Goal: Communication & Community: Answer question/provide support

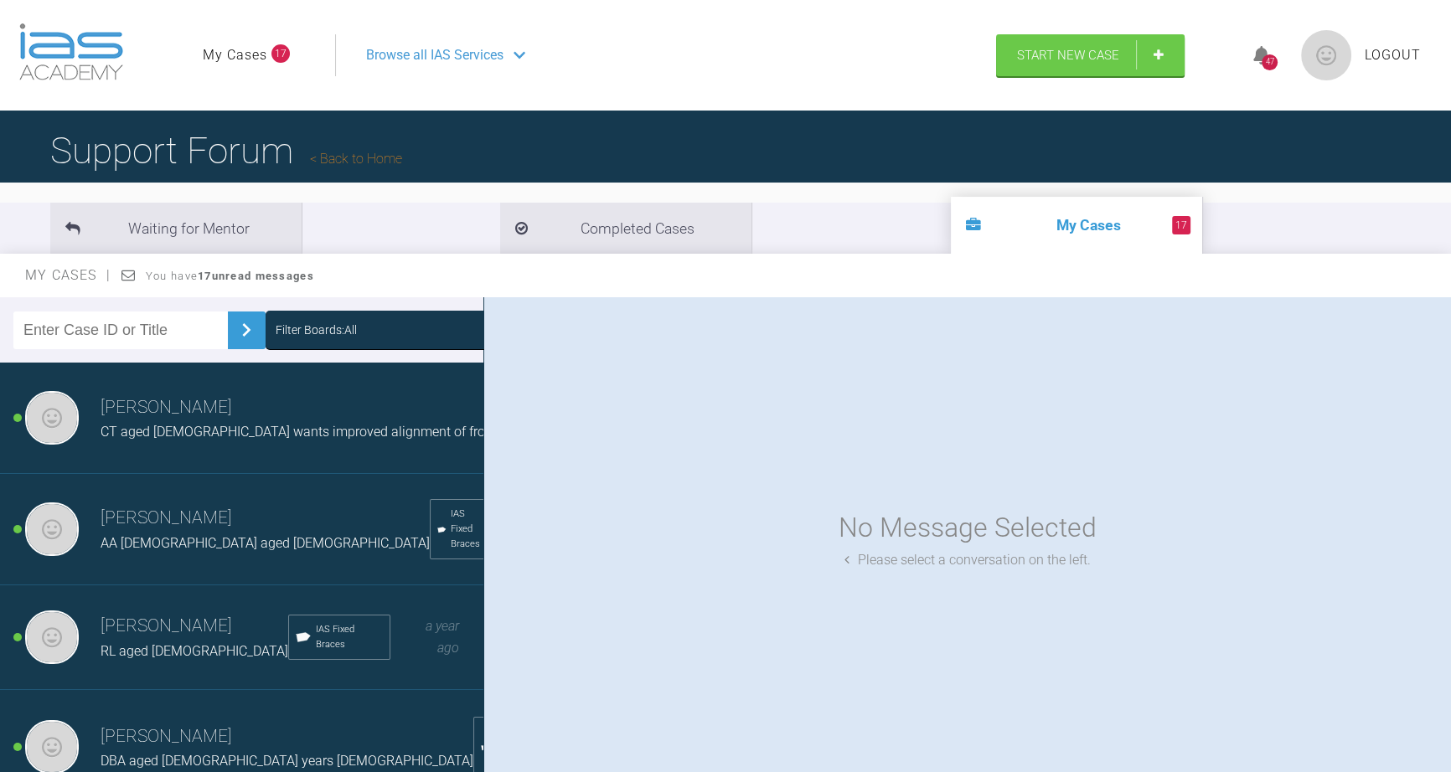
click at [164, 422] on h3 "[PERSON_NAME]" at bounding box center [315, 408] width 429 height 28
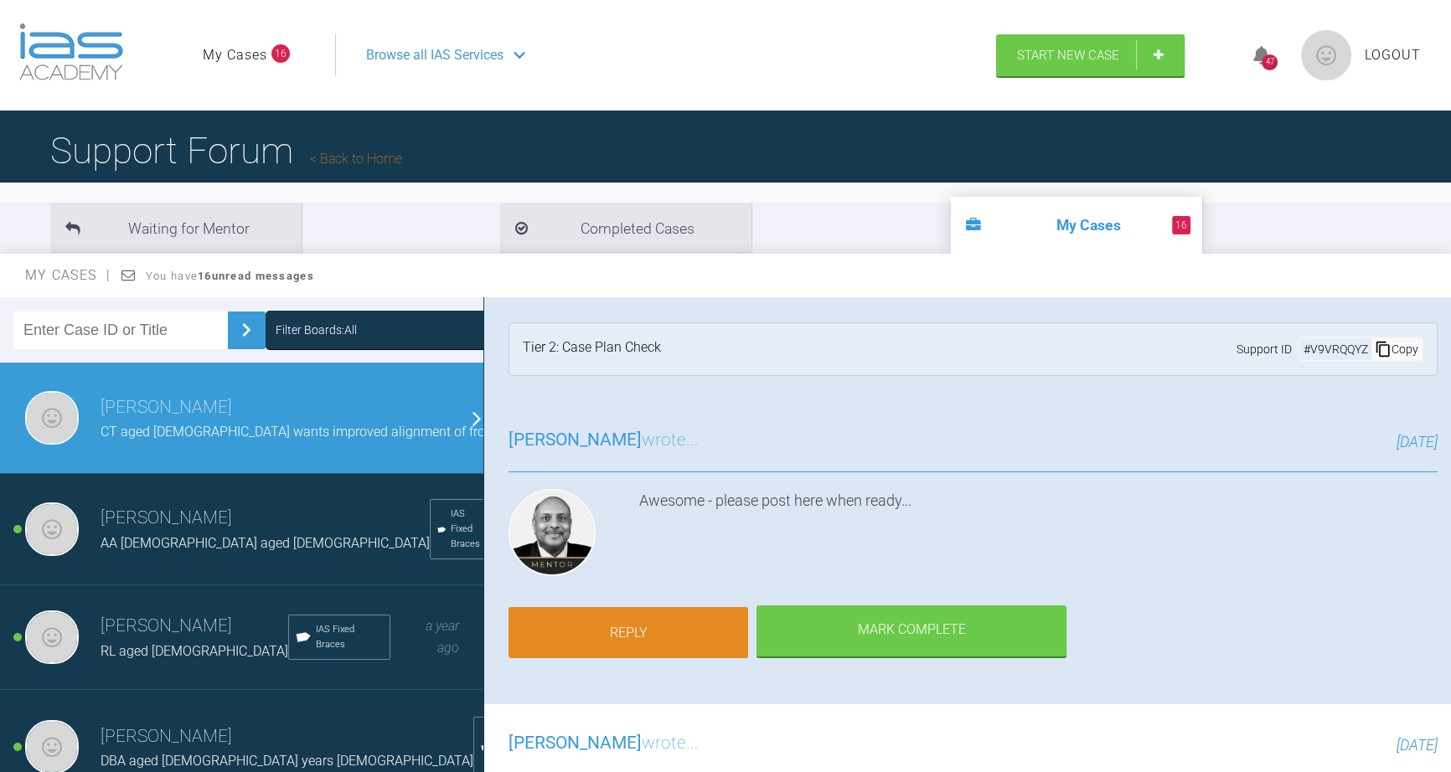
click at [637, 627] on link "Reply" at bounding box center [628, 633] width 240 height 52
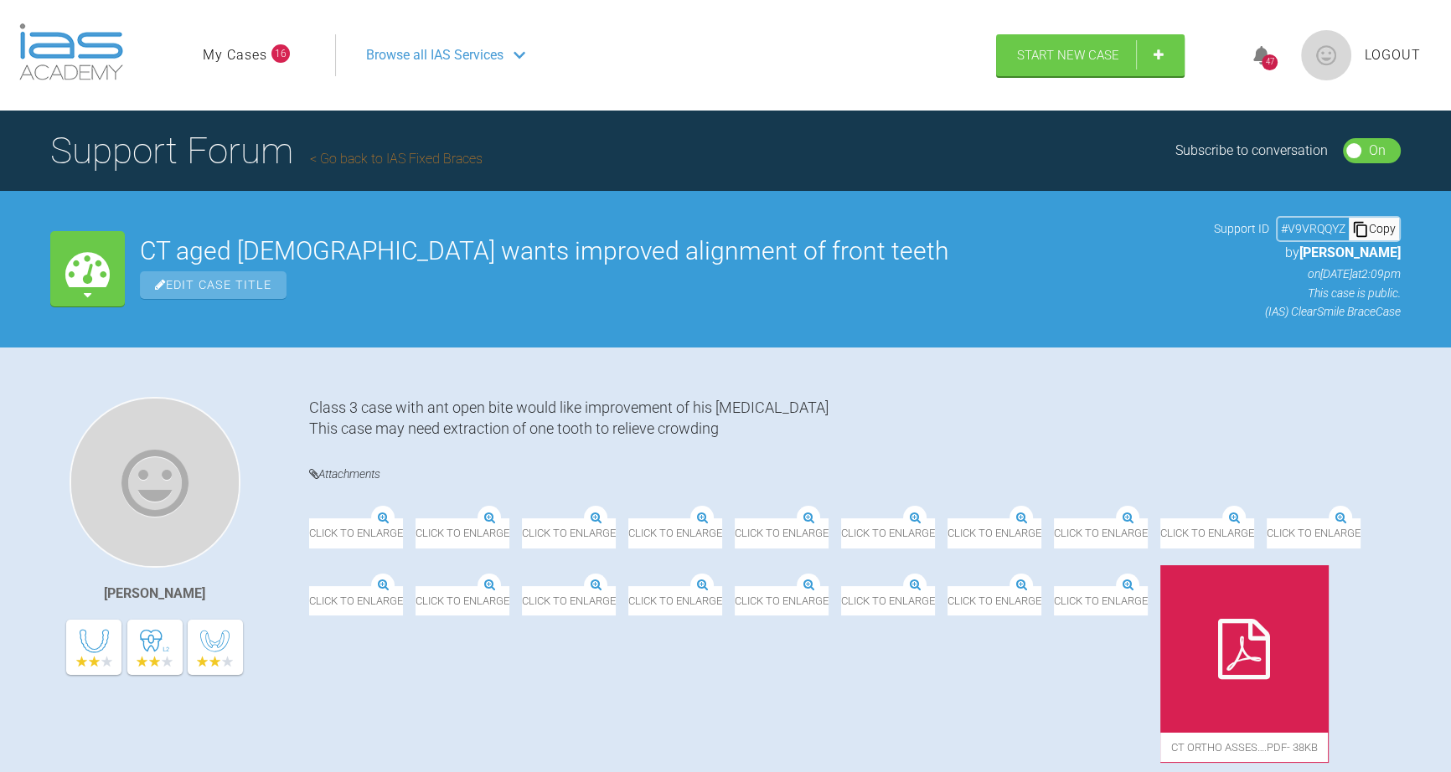
scroll to position [3522, 0]
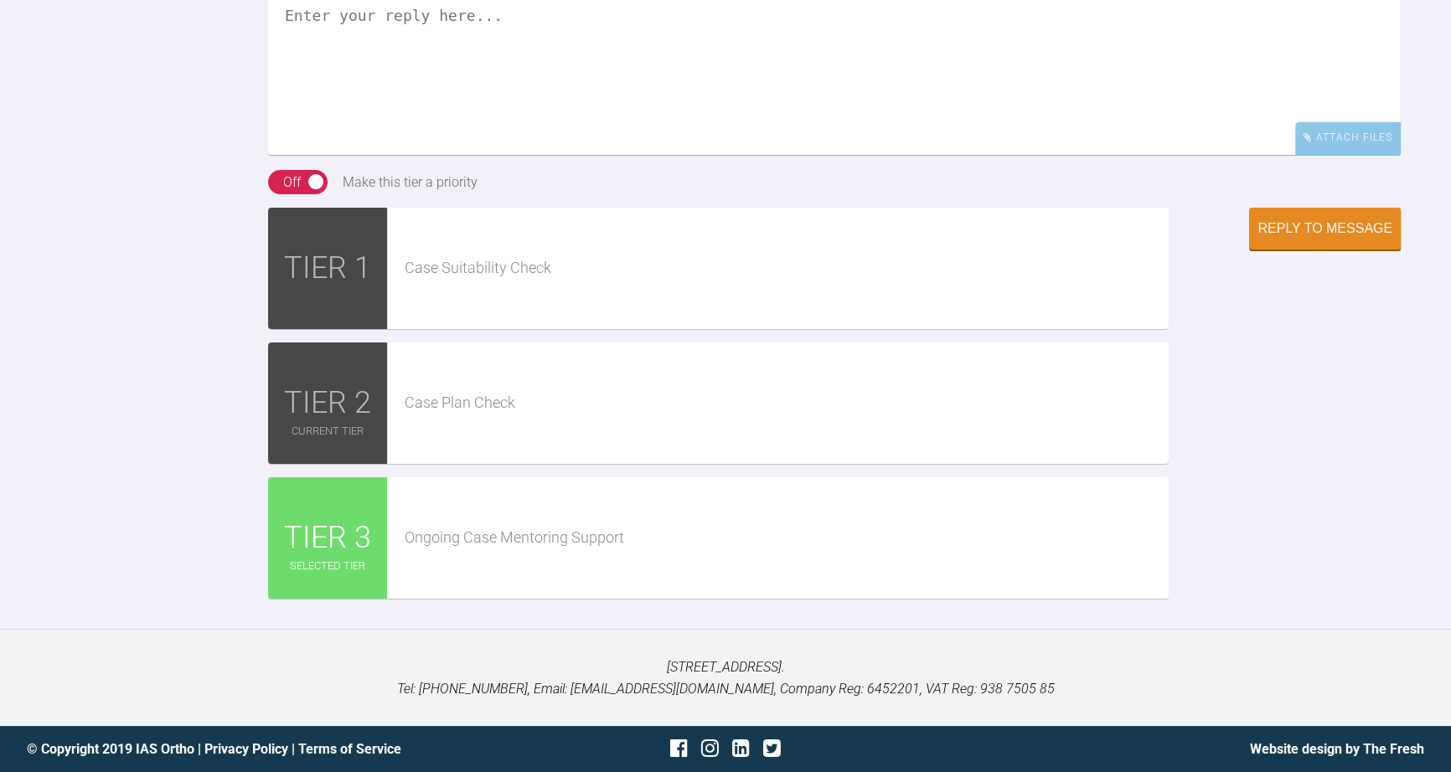
click at [395, 131] on textarea at bounding box center [834, 71] width 1132 height 168
click at [789, 135] on textarea "Pinks, patient has approved plan inc extraction, see attached link" at bounding box center [834, 71] width 1132 height 168
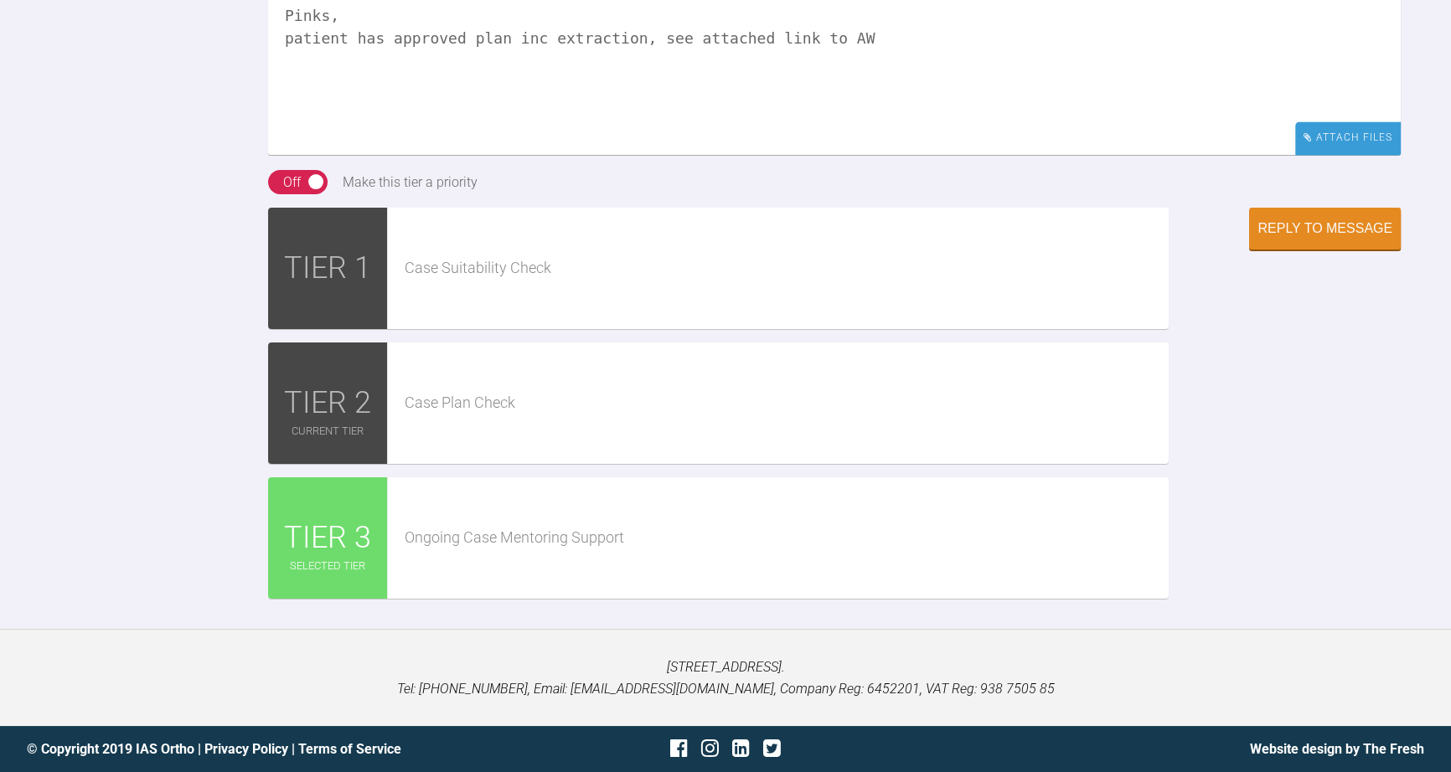
type textarea "Pinks, patient has approved plan inc extraction, see attached link to AW"
click at [1338, 154] on div "Attach Files" at bounding box center [1348, 137] width 106 height 33
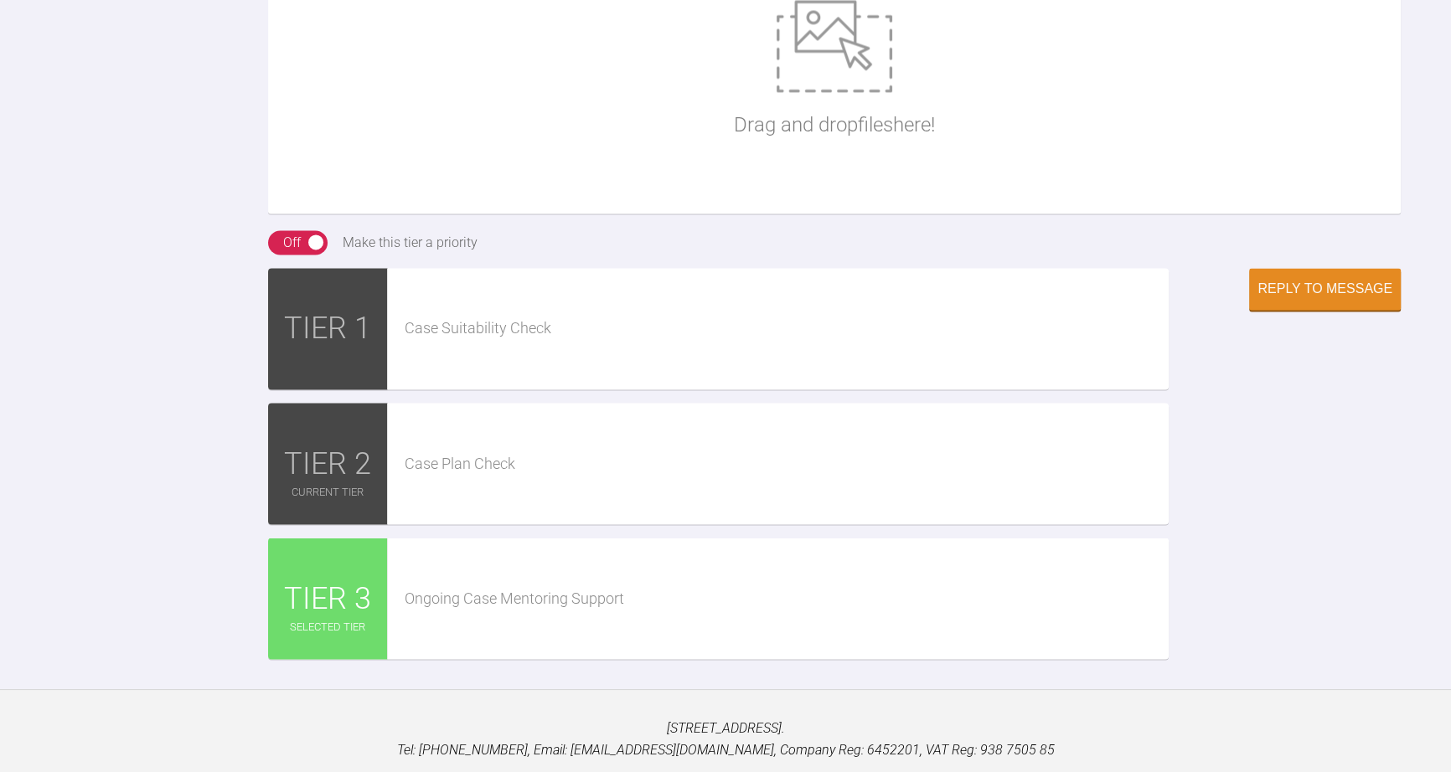
click at [838, 92] on img at bounding box center [834, 46] width 116 height 92
type input "C:\fakepath\Fwd_ Treatment Plan Ready.msg"
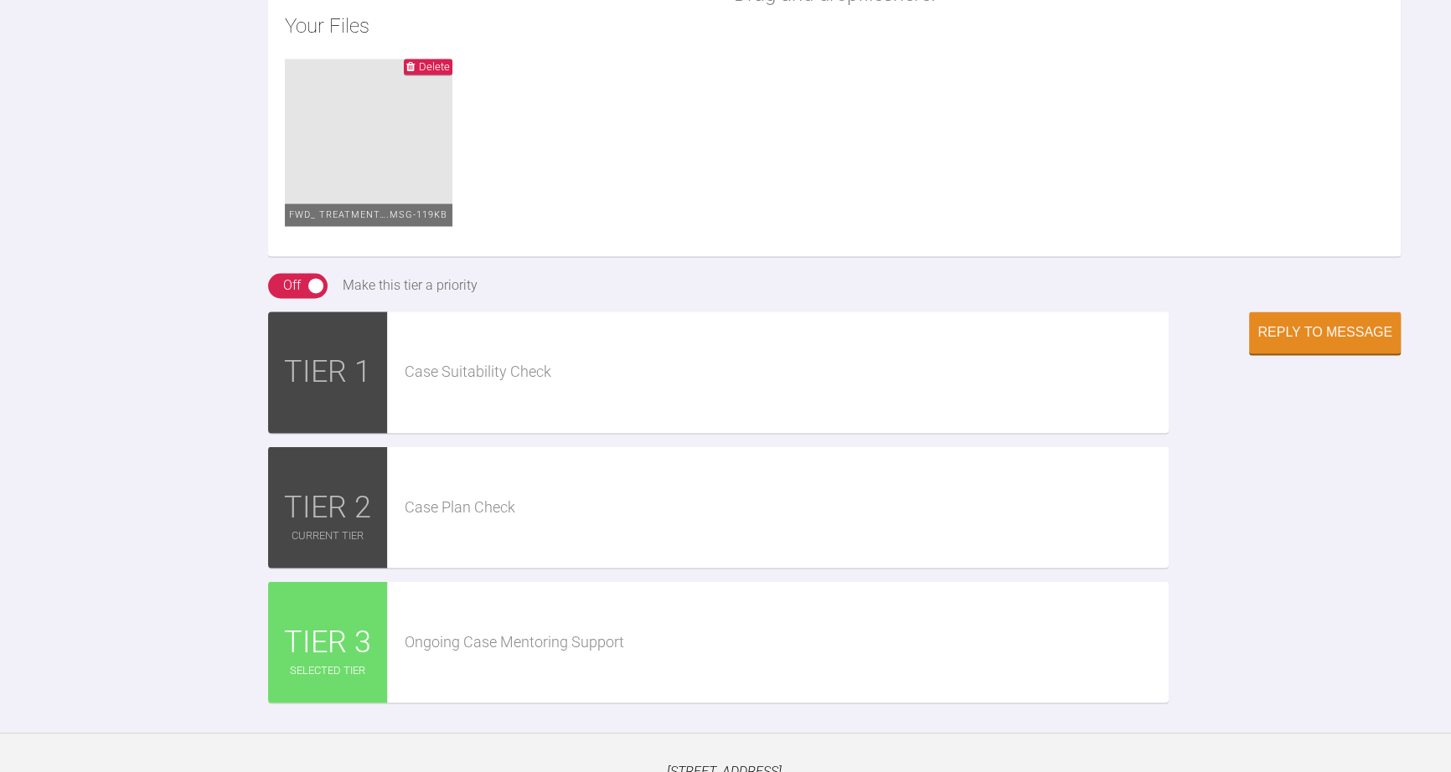
scroll to position [3674, 0]
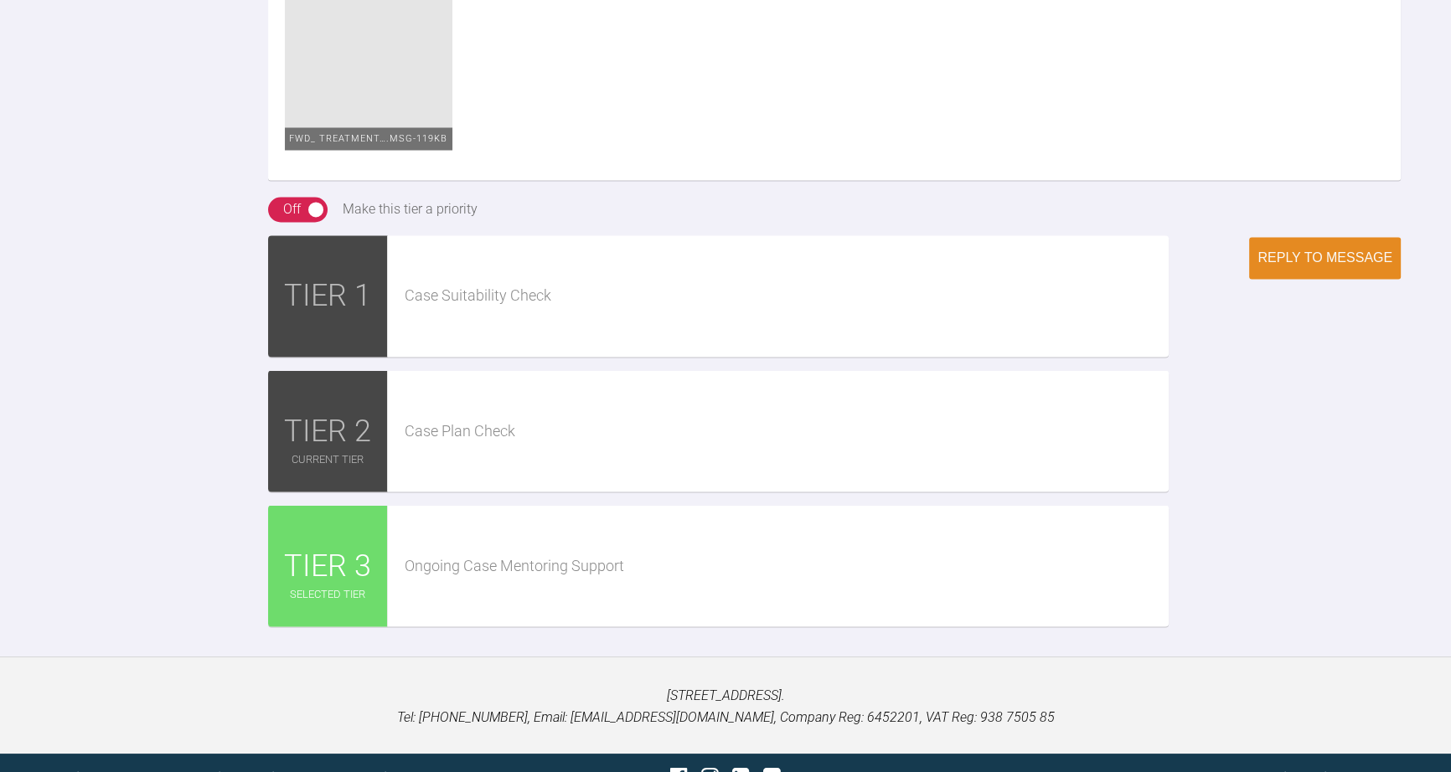
click at [1288, 279] on button "Reply to Message" at bounding box center [1325, 258] width 152 height 42
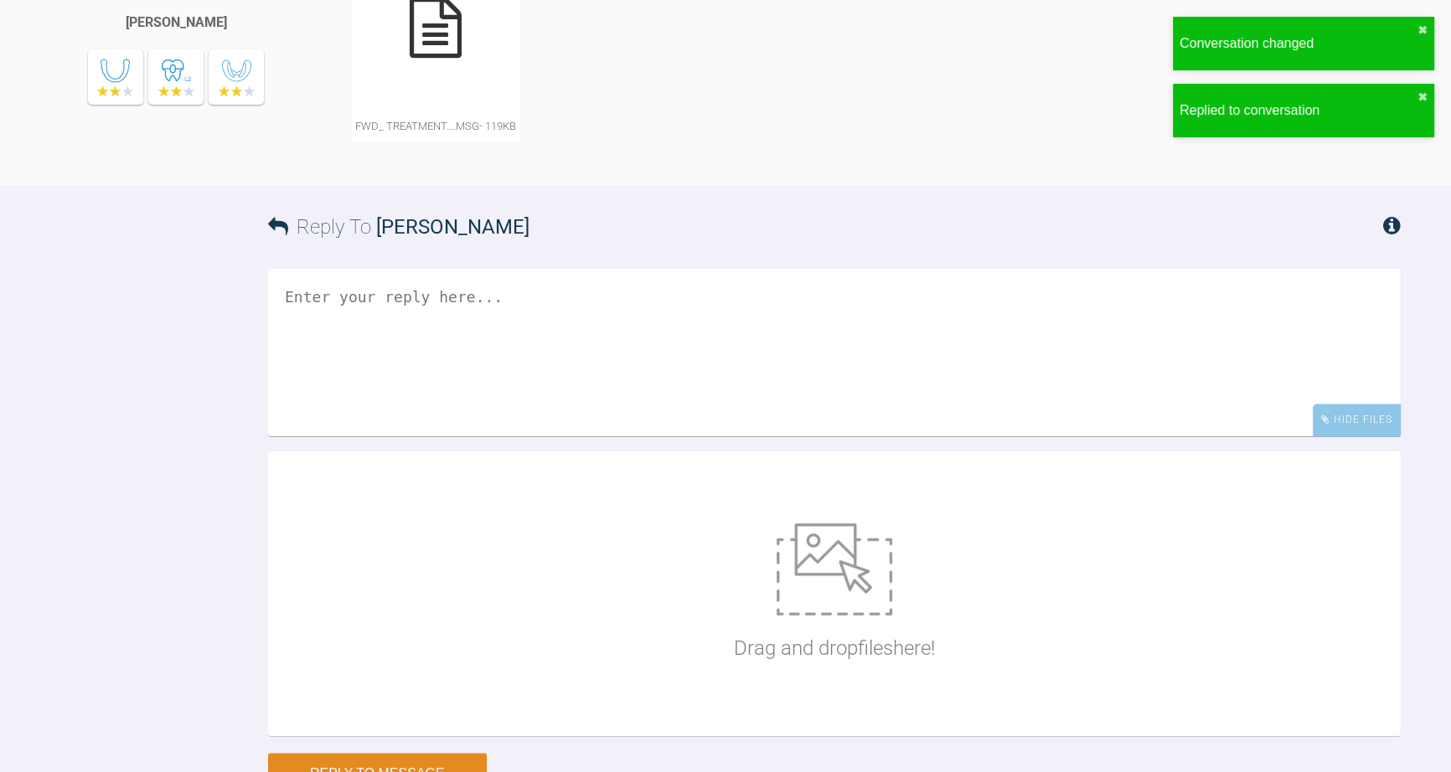
scroll to position [3755, 0]
